Goal: Transaction & Acquisition: Purchase product/service

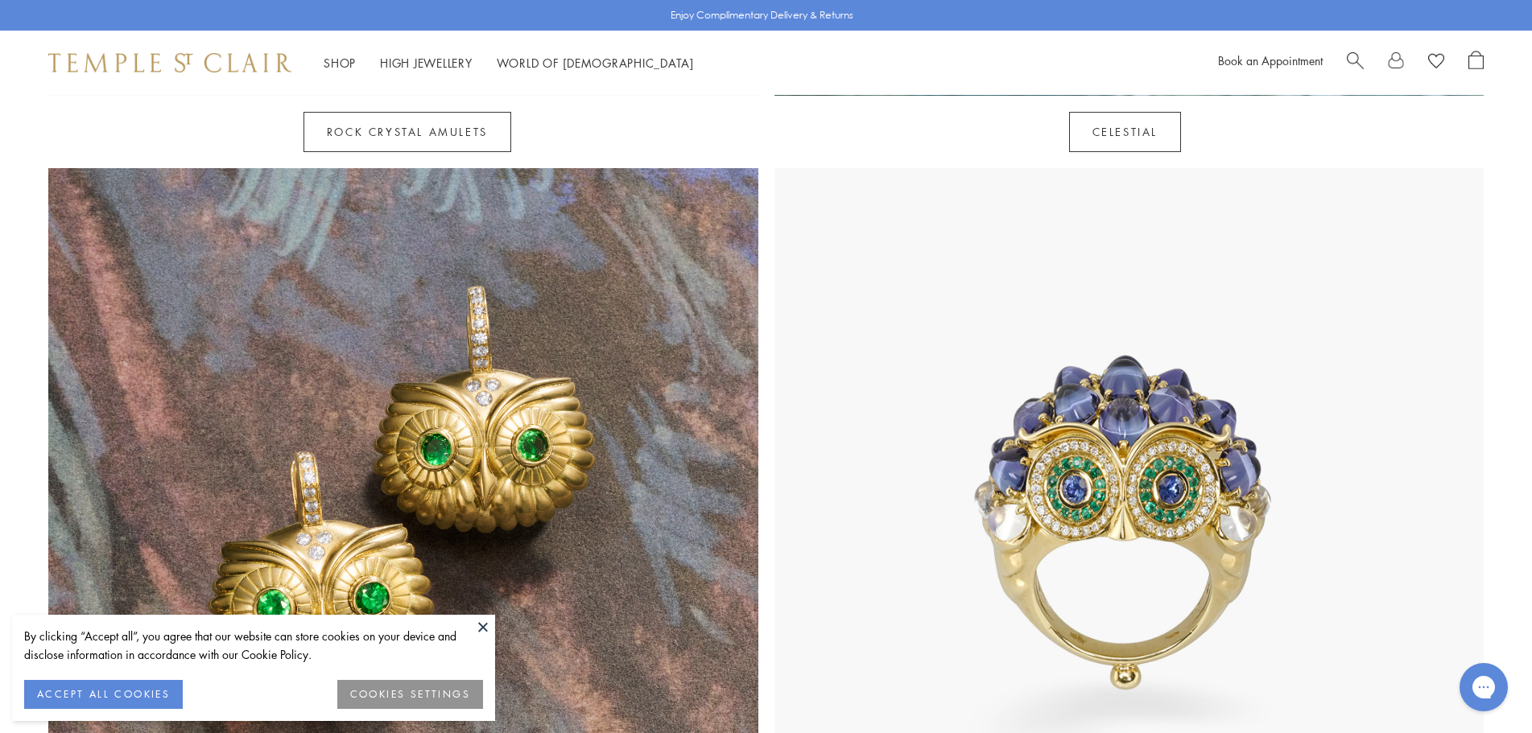
scroll to position [1529, 0]
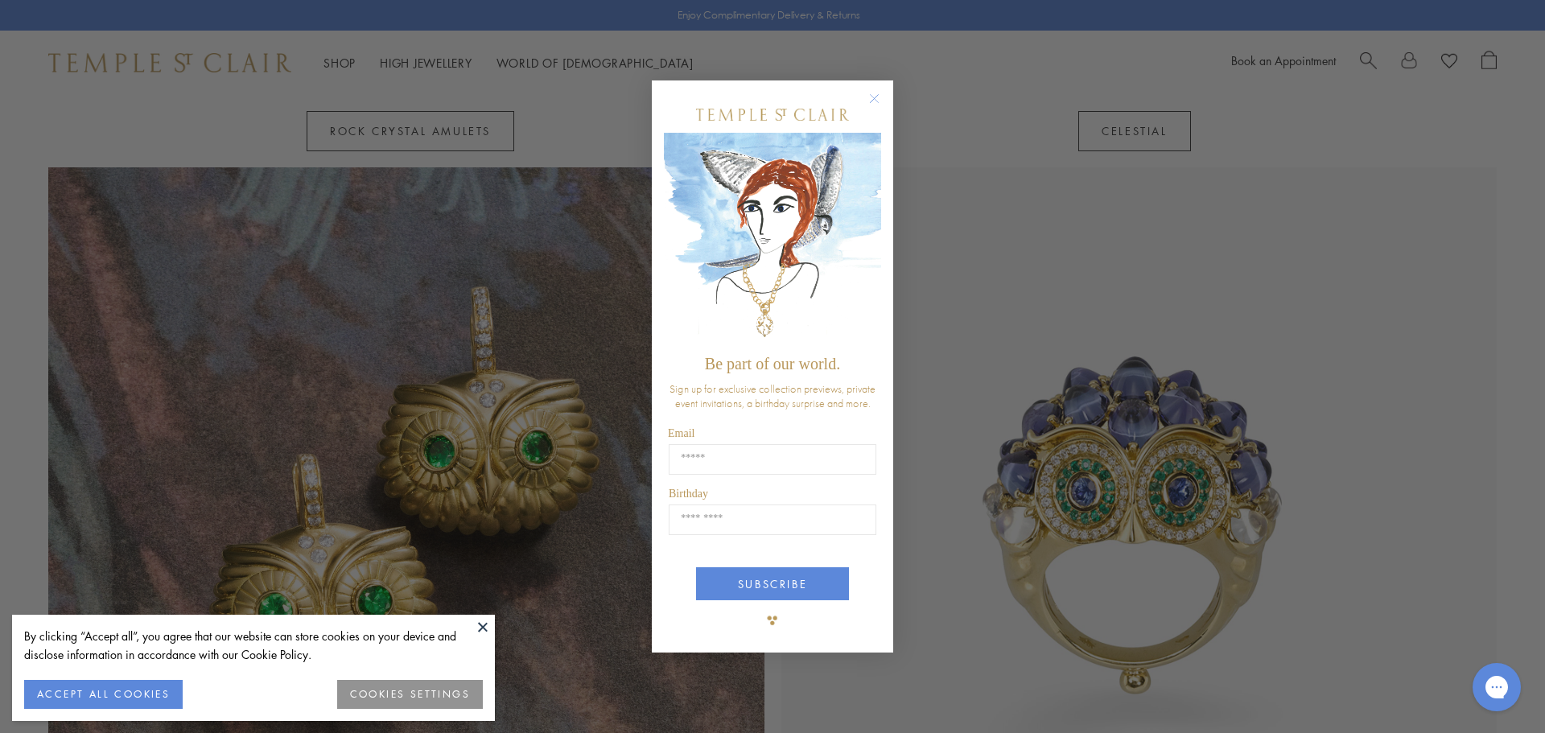
drag, startPoint x: 877, startPoint y: 95, endPoint x: 874, endPoint y: 133, distance: 37.9
click at [874, 98] on circle "Close dialog" at bounding box center [874, 98] width 19 height 19
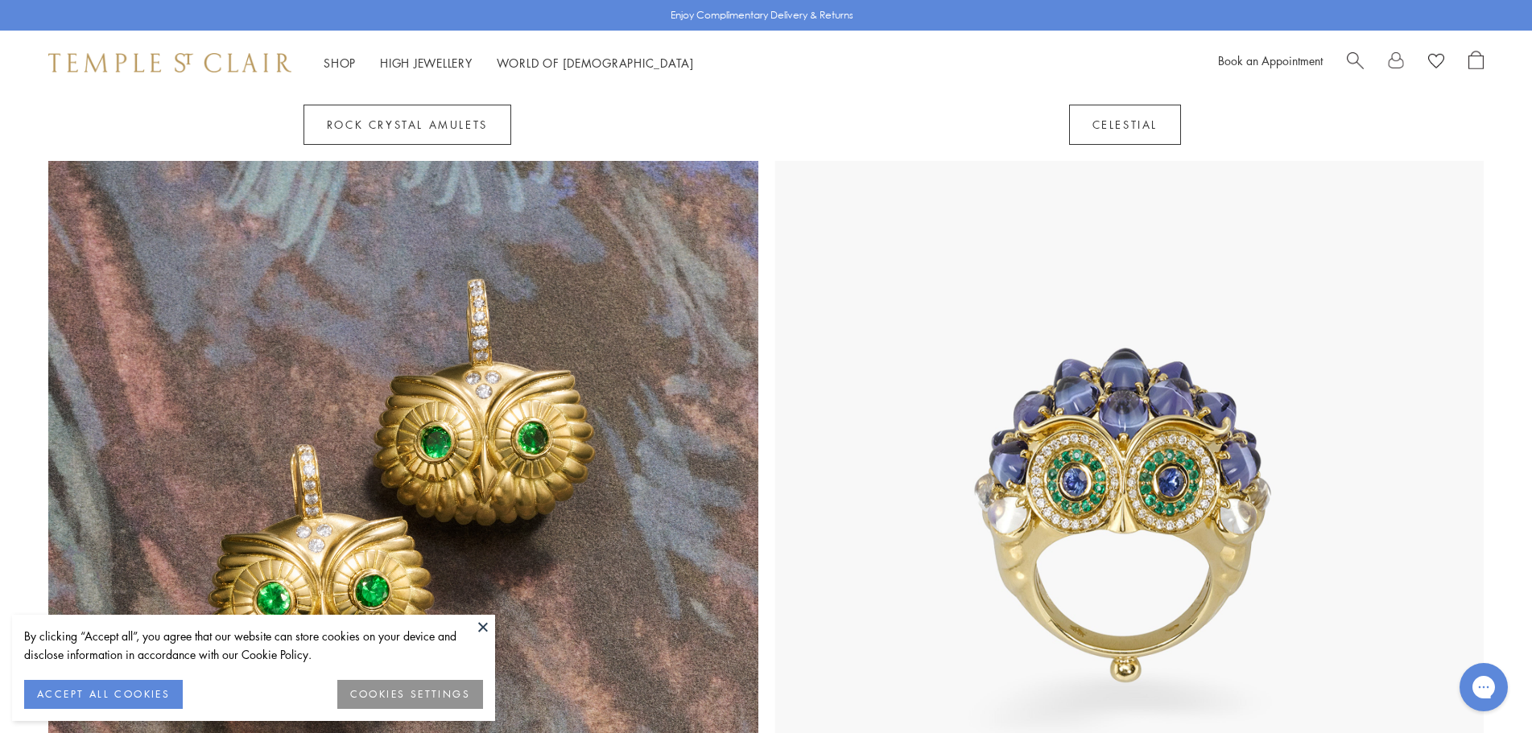
click at [485, 627] on button at bounding box center [483, 627] width 24 height 24
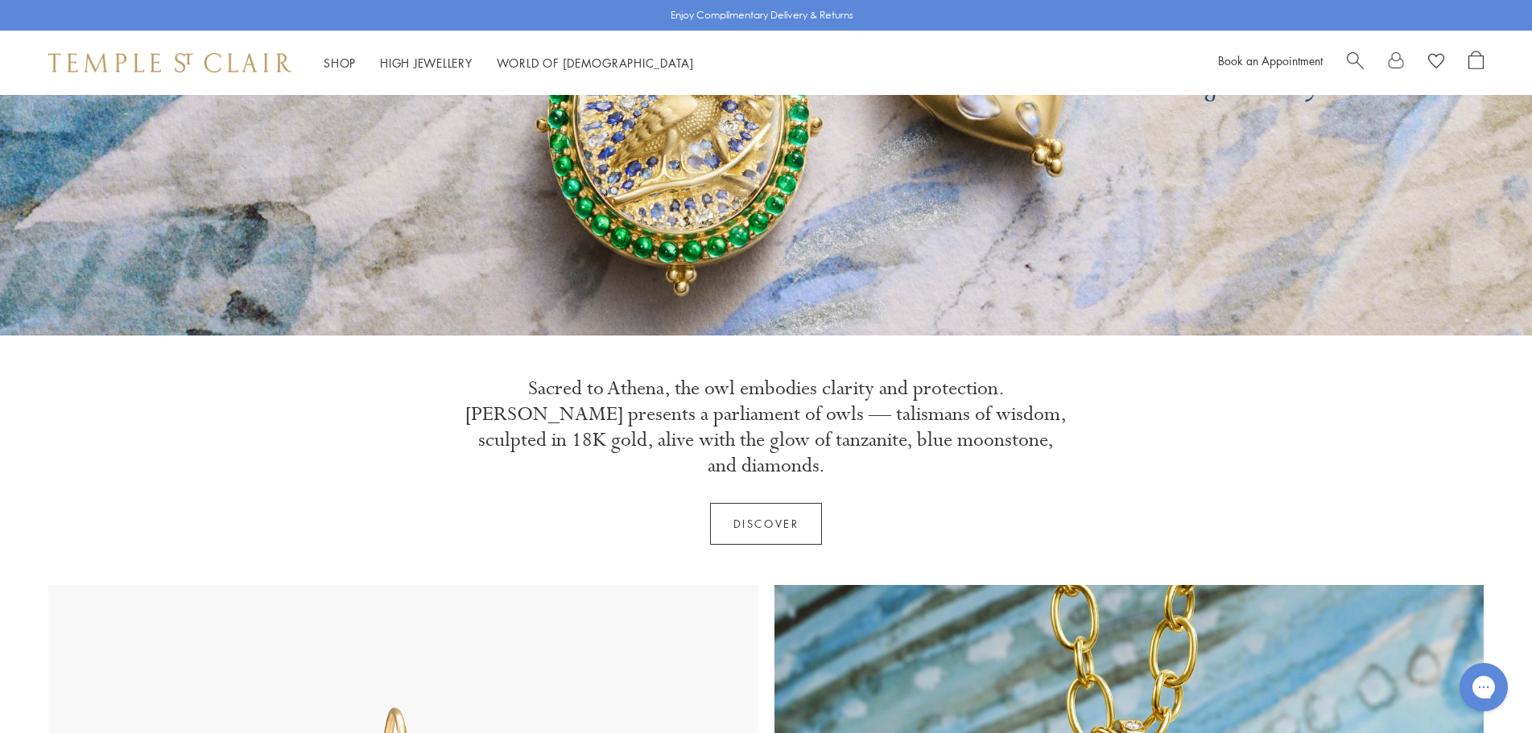
scroll to position [322, 0]
click at [762, 504] on link "Discover" at bounding box center [766, 525] width 113 height 42
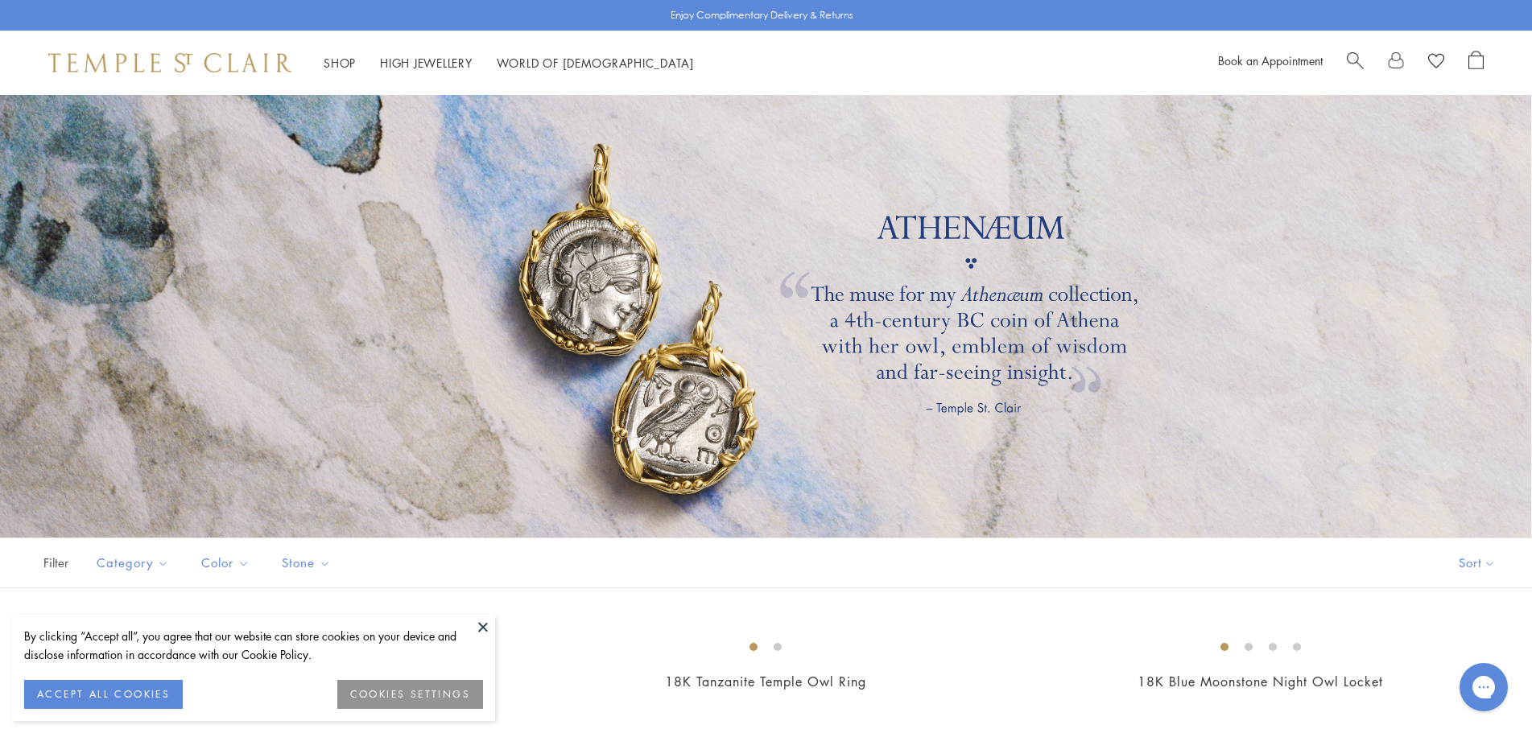
click at [482, 626] on button at bounding box center [483, 627] width 24 height 24
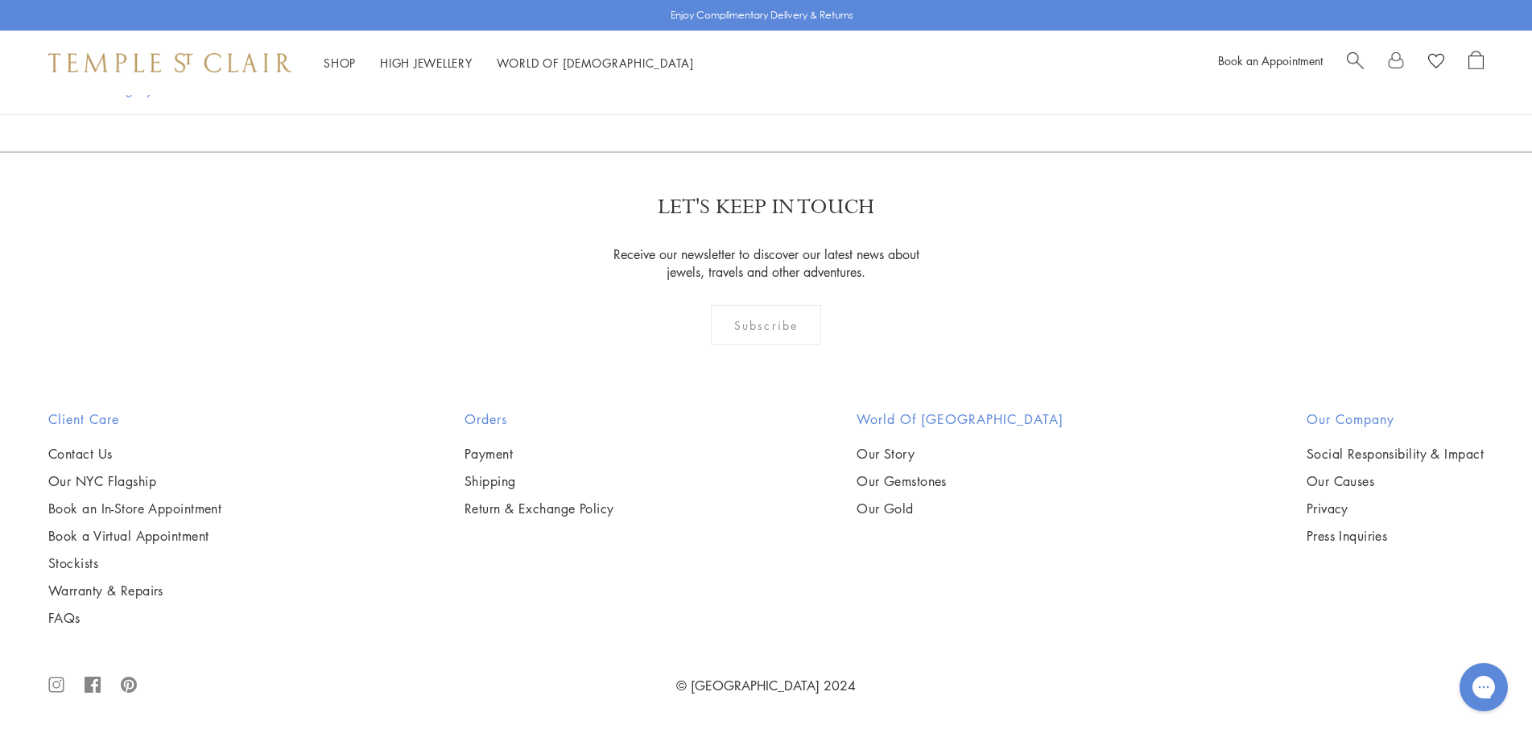
scroll to position [3800, 0]
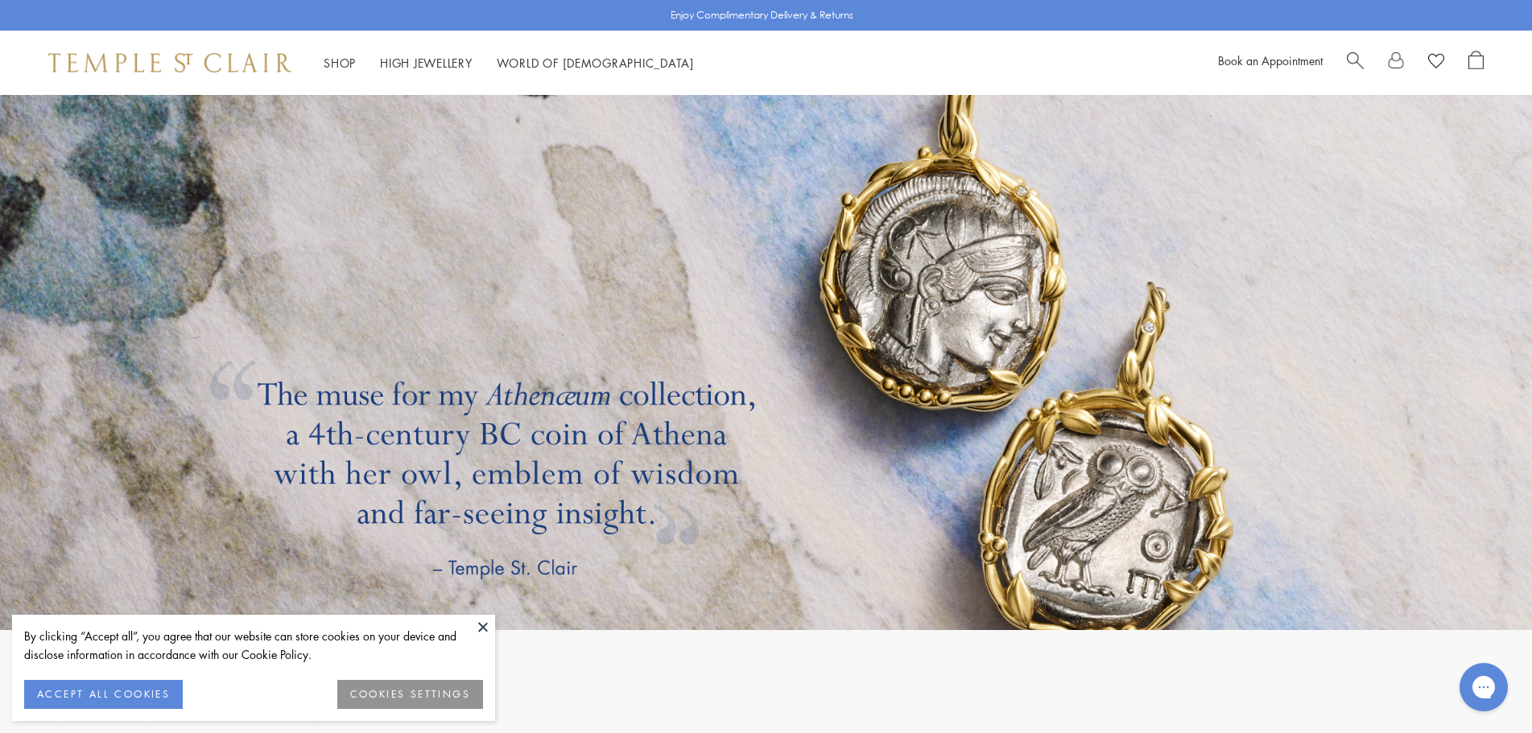
scroll to position [3139, 0]
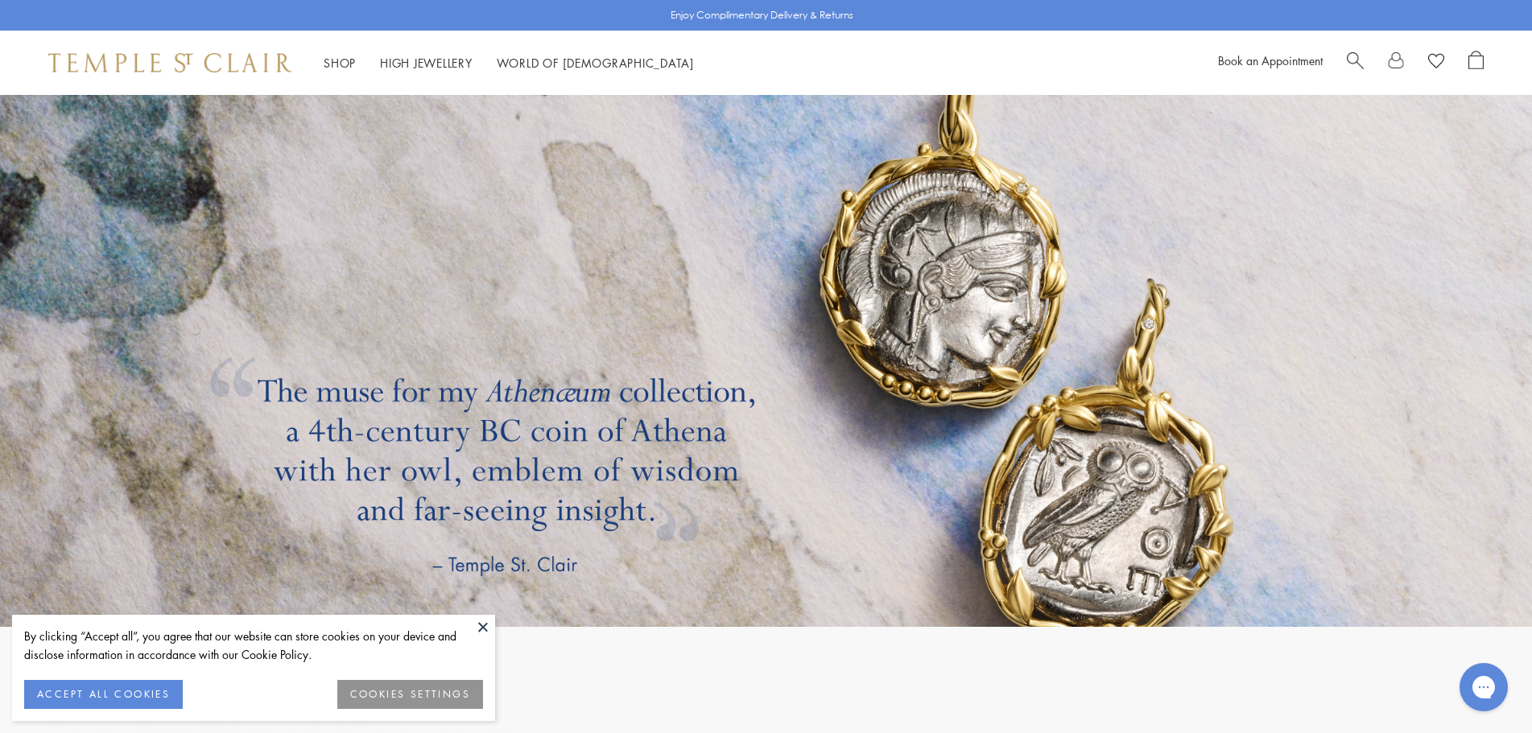
click at [924, 290] on link at bounding box center [766, 345] width 1532 height 563
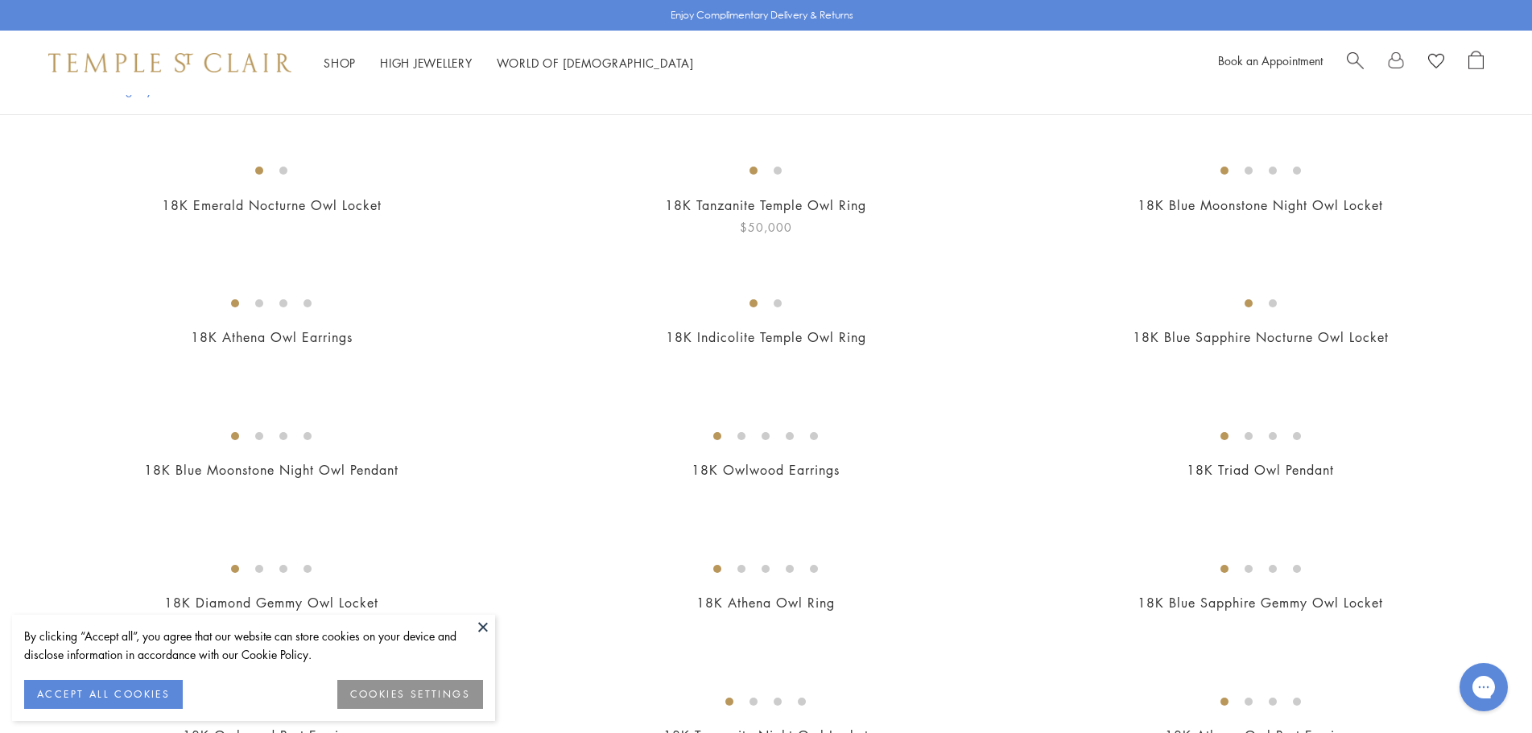
scroll to position [563, 0]
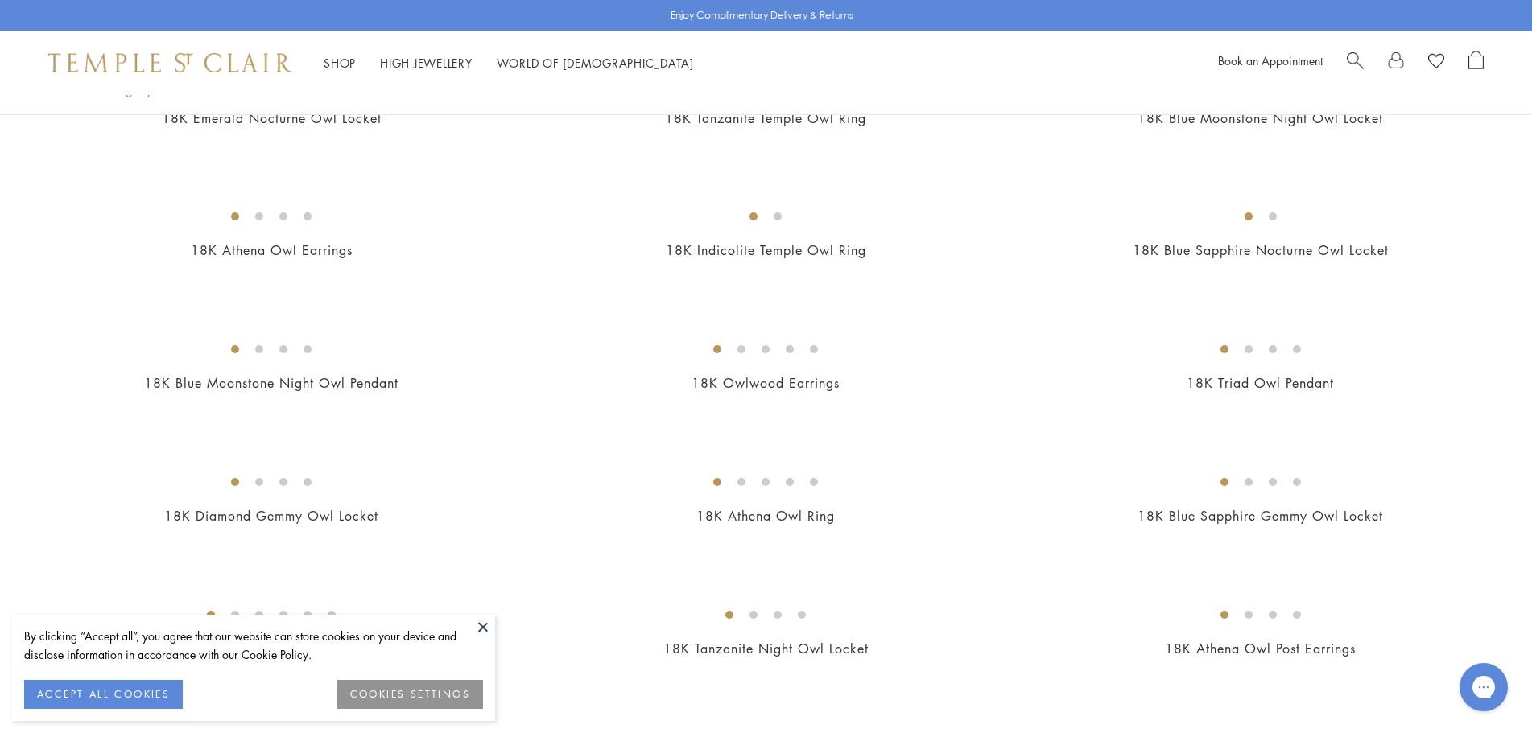
click at [482, 627] on button at bounding box center [483, 627] width 24 height 24
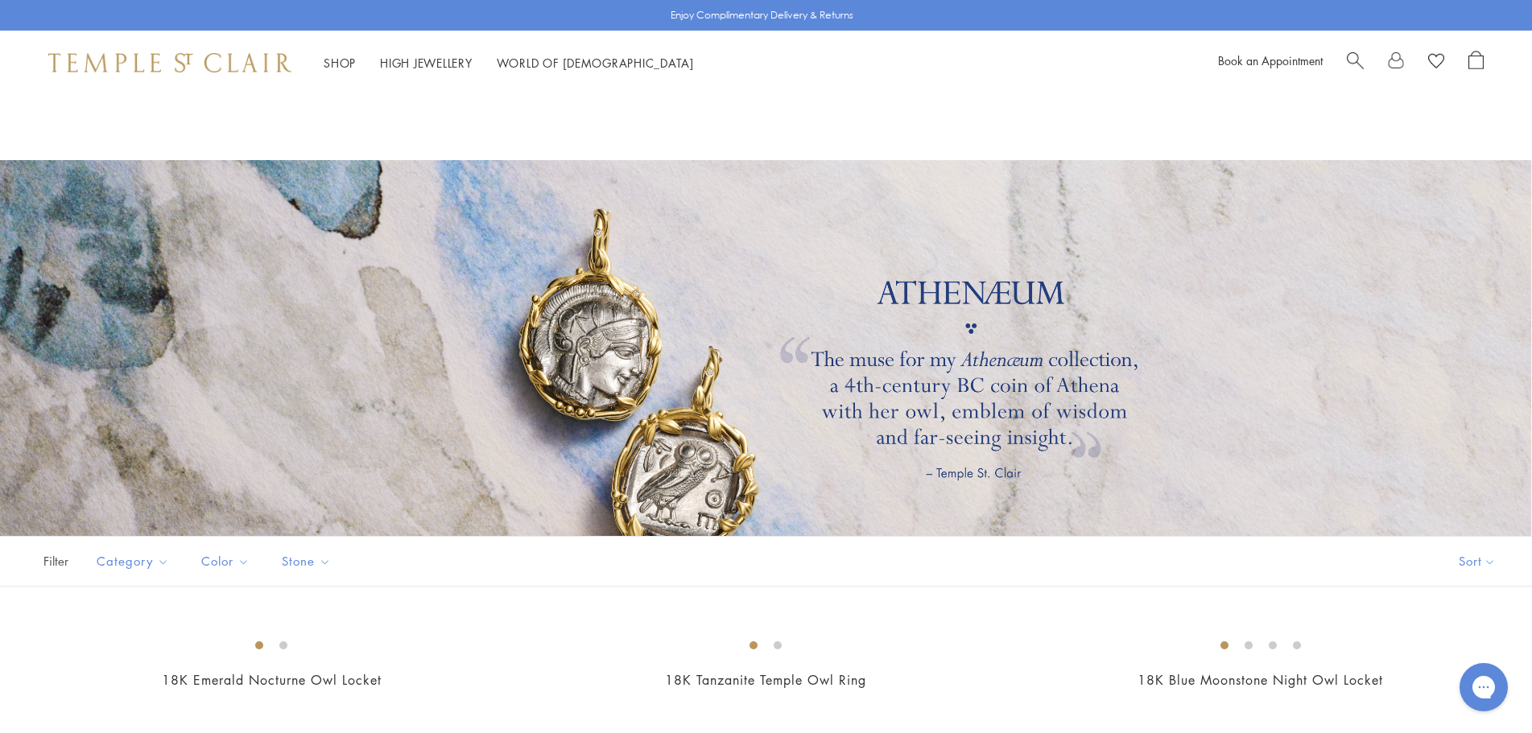
scroll to position [0, 0]
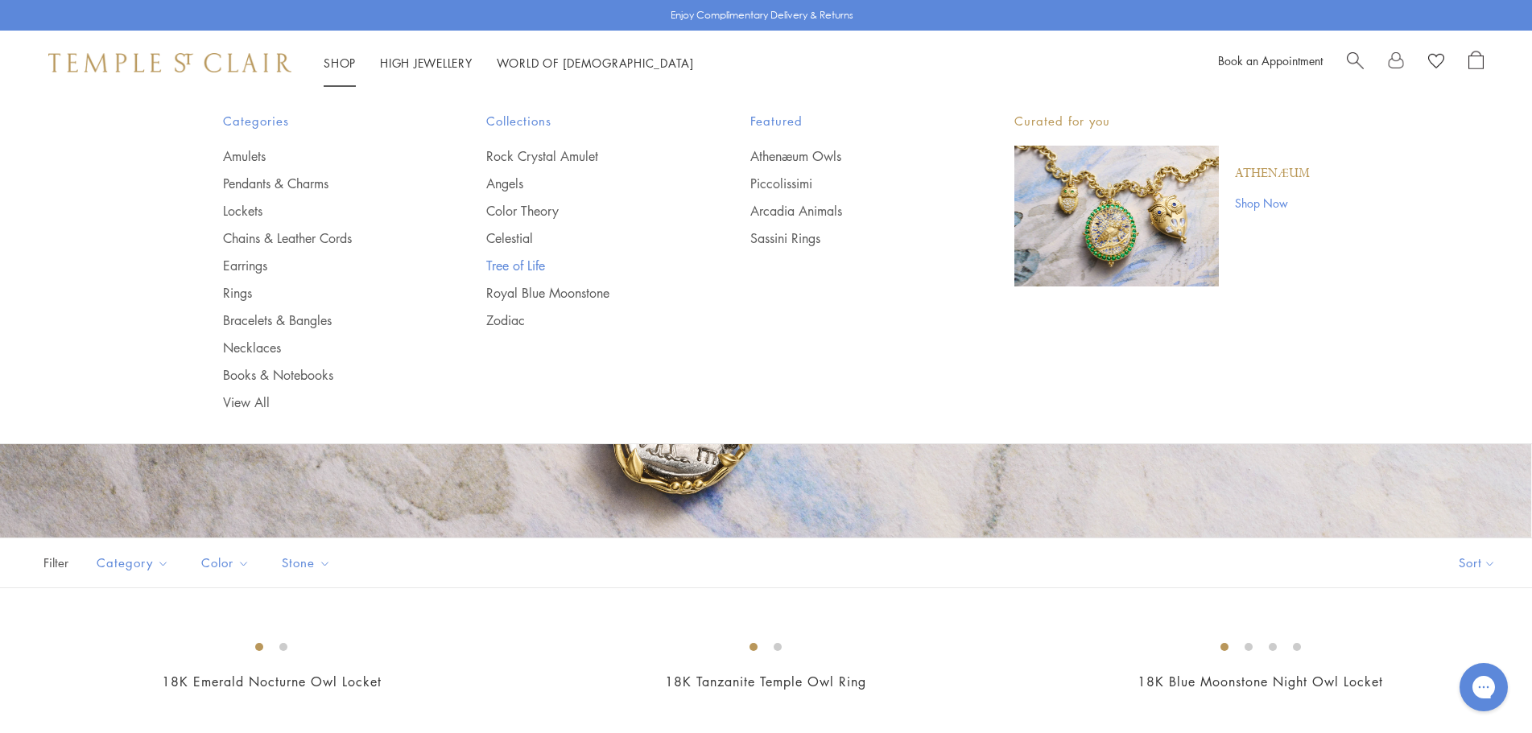
click at [531, 266] on link "Tree of Life" at bounding box center [586, 266] width 200 height 18
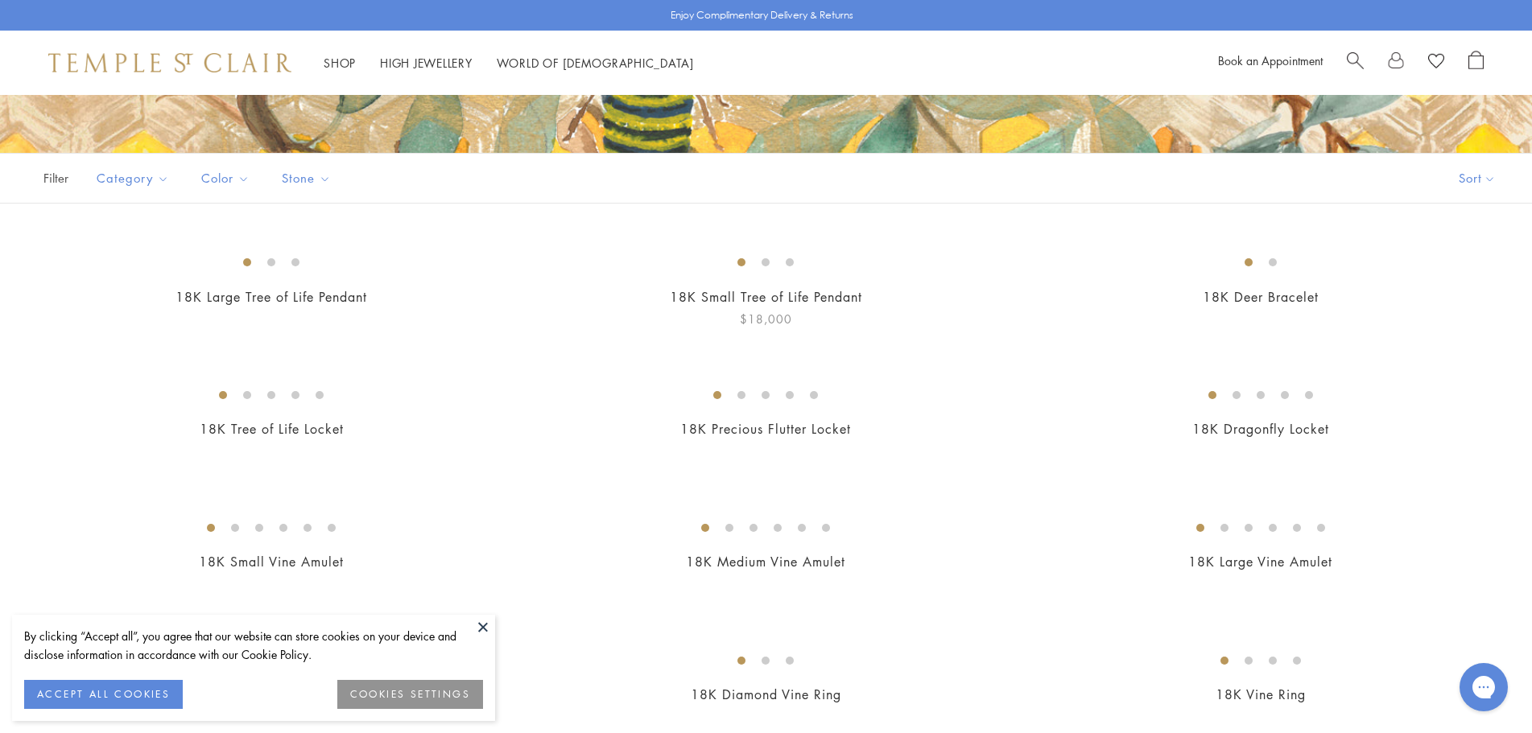
scroll to position [483, 0]
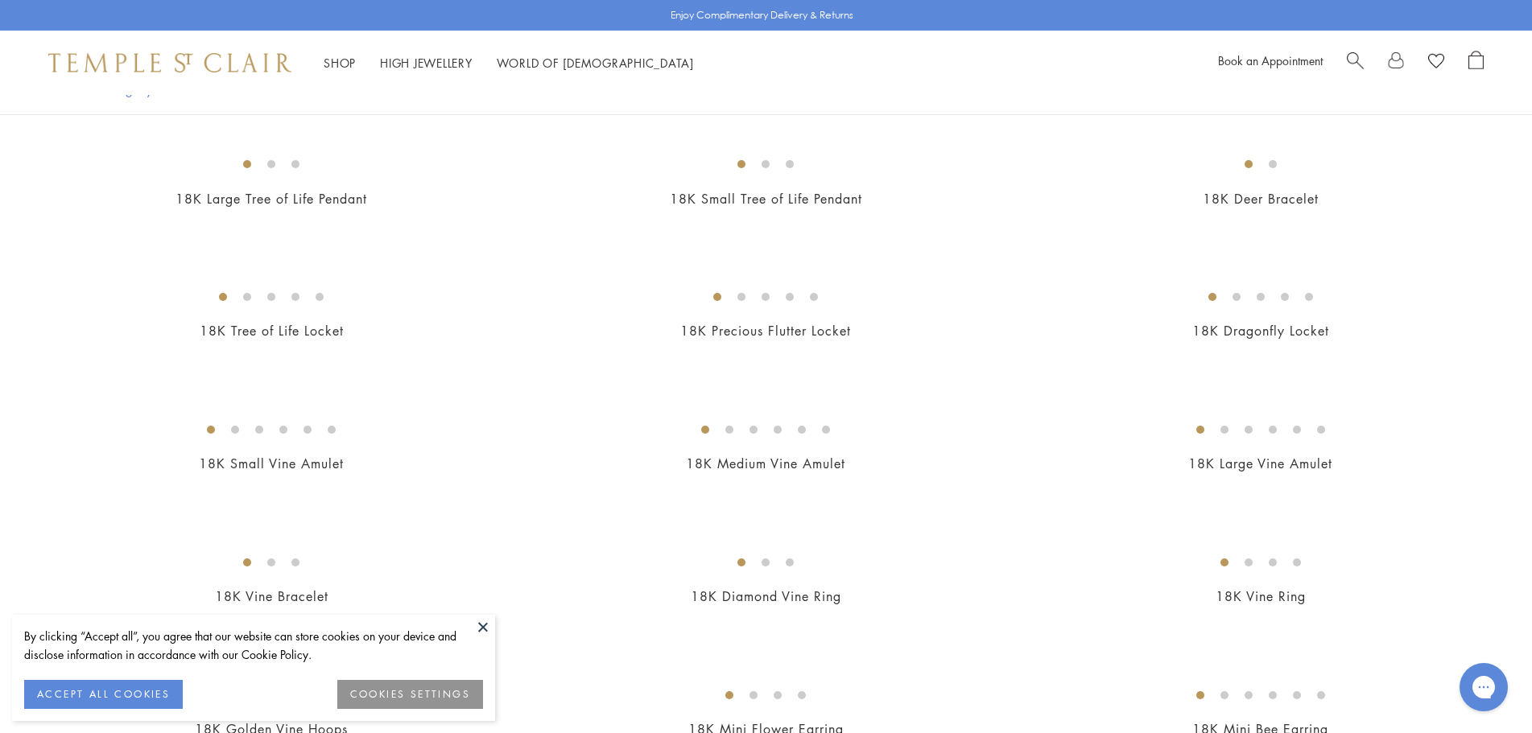
click at [482, 625] on button at bounding box center [483, 627] width 24 height 24
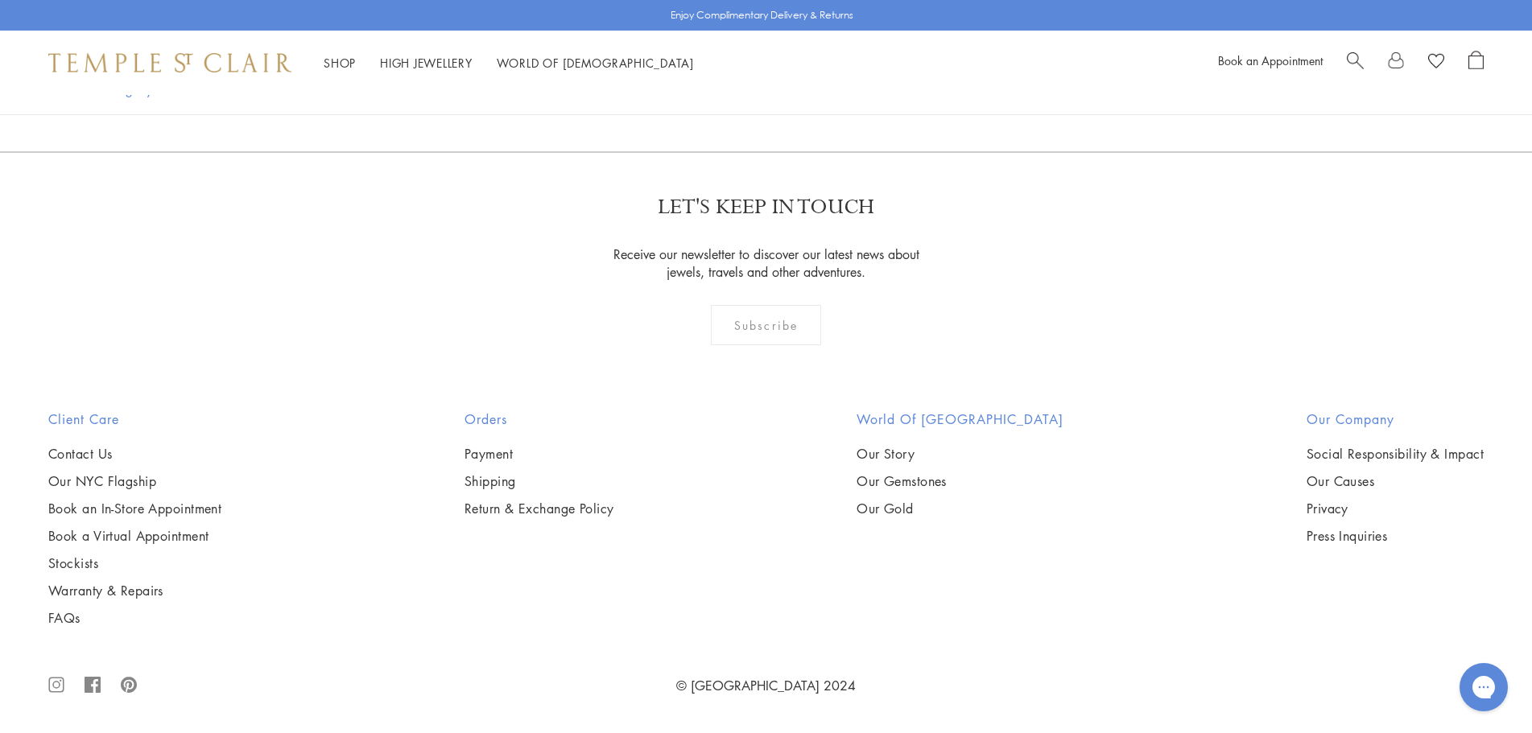
scroll to position [12476, 0]
click at [0, 0] on img at bounding box center [0, 0] width 0 height 0
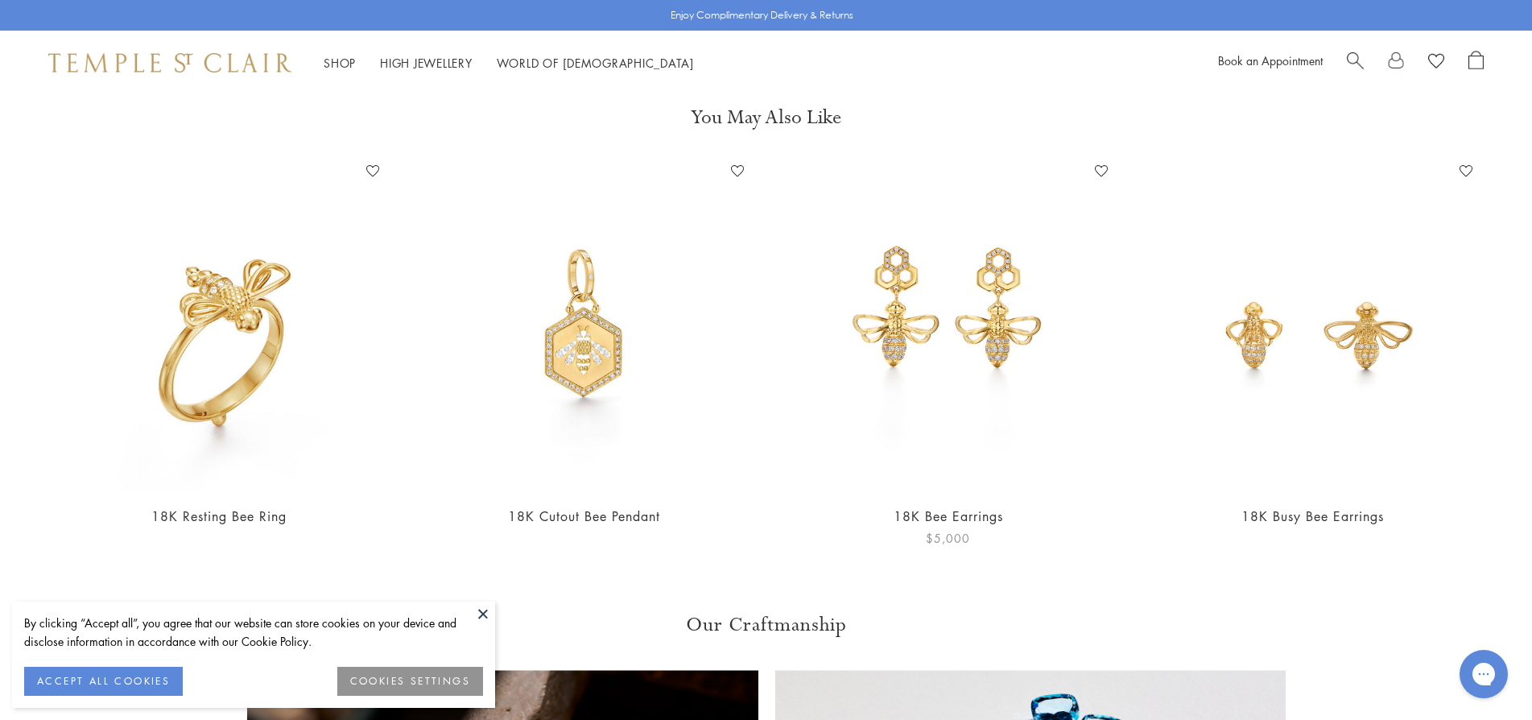
scroll to position [1851, 0]
